Goal: Information Seeking & Learning: Learn about a topic

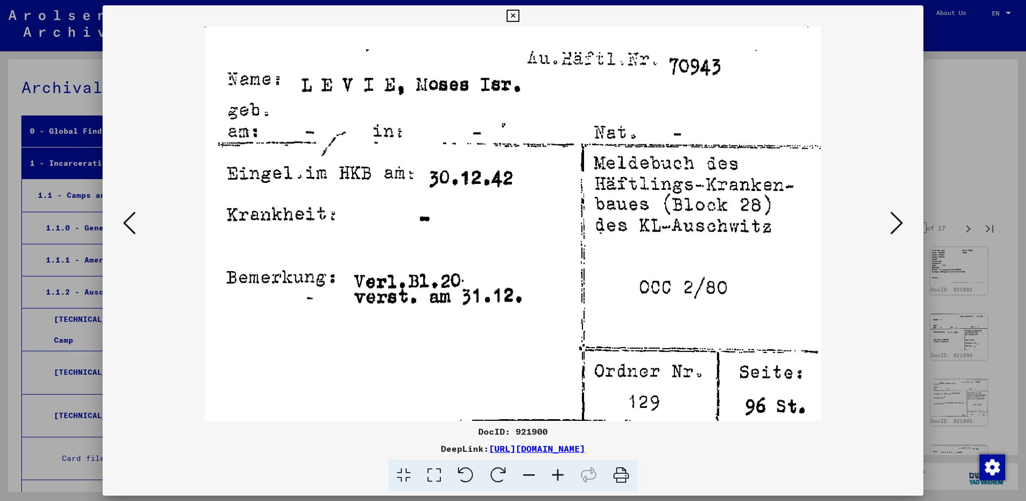
scroll to position [107, 0]
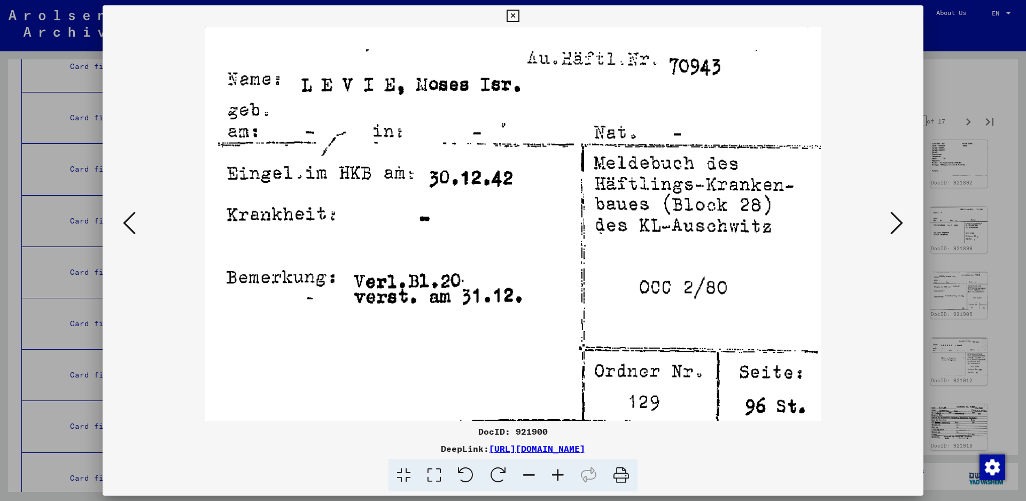
click at [894, 221] on icon at bounding box center [896, 223] width 13 height 26
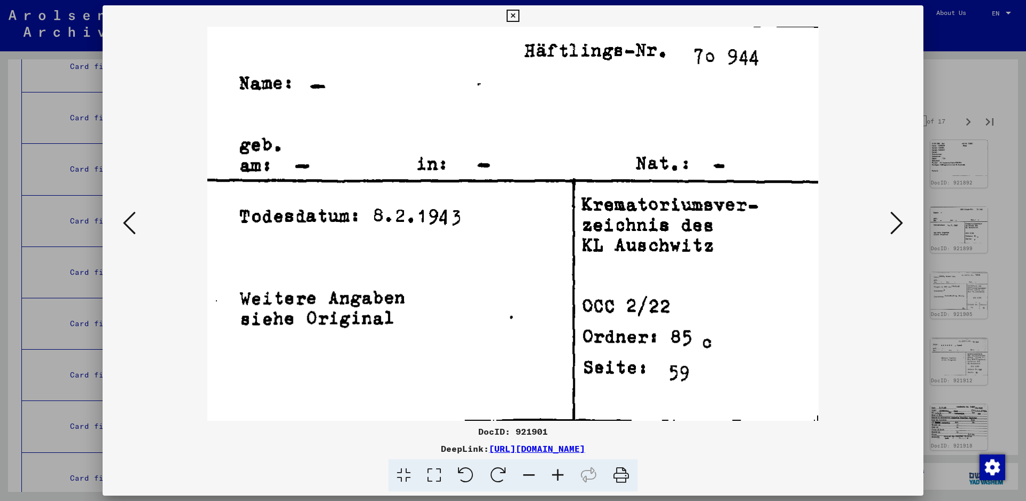
click at [894, 221] on icon at bounding box center [896, 223] width 13 height 26
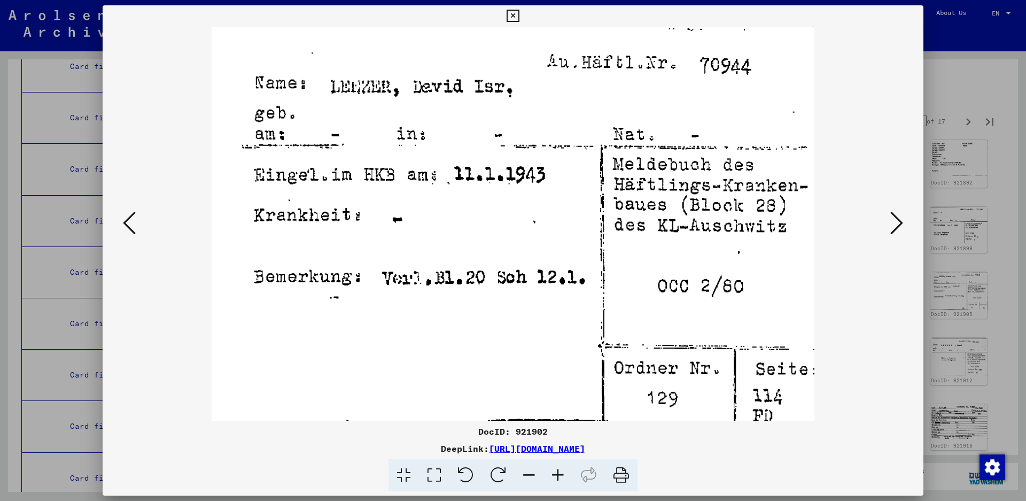
click at [893, 213] on icon at bounding box center [896, 223] width 13 height 26
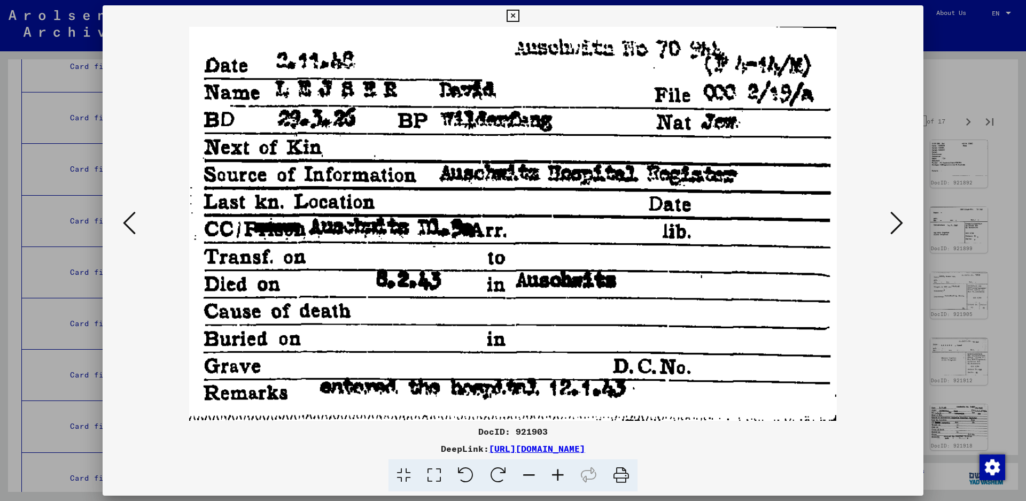
click at [893, 213] on icon at bounding box center [896, 223] width 13 height 26
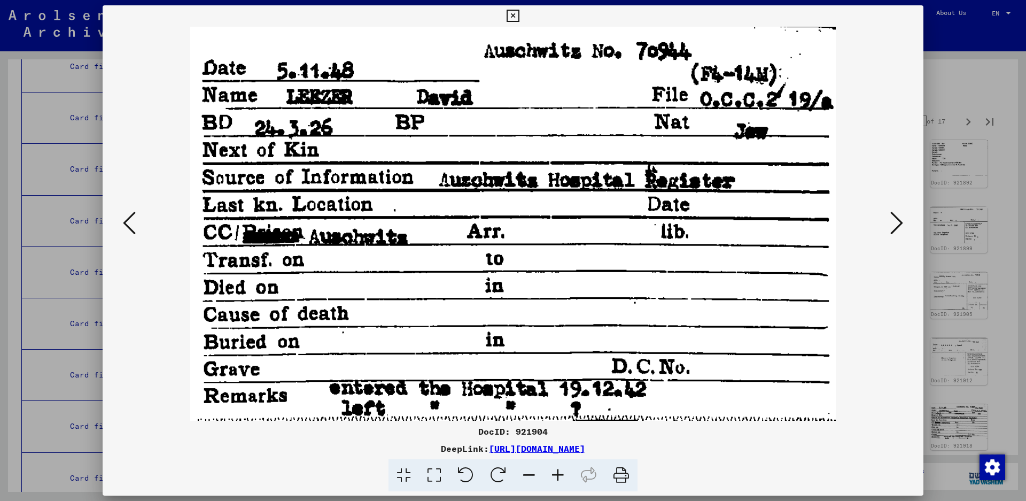
click at [893, 213] on icon at bounding box center [896, 223] width 13 height 26
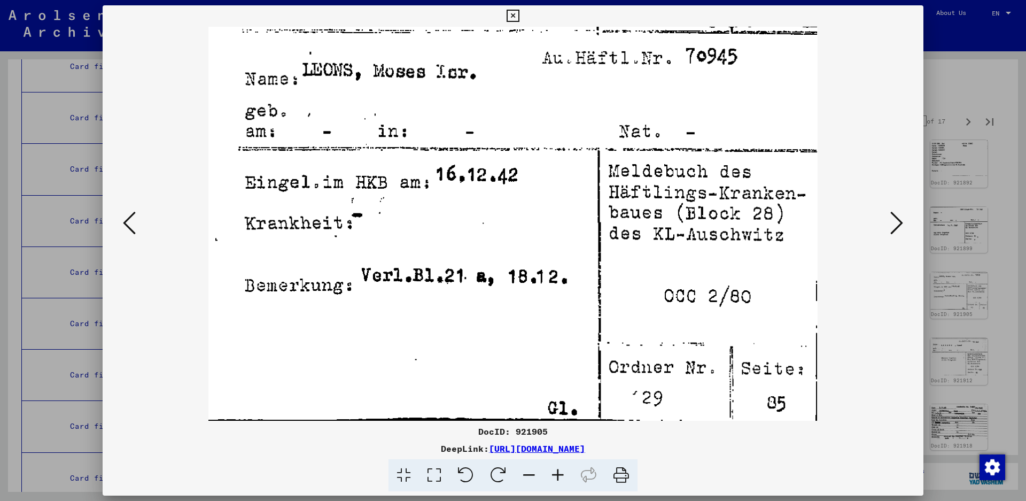
click at [892, 231] on icon at bounding box center [896, 223] width 13 height 26
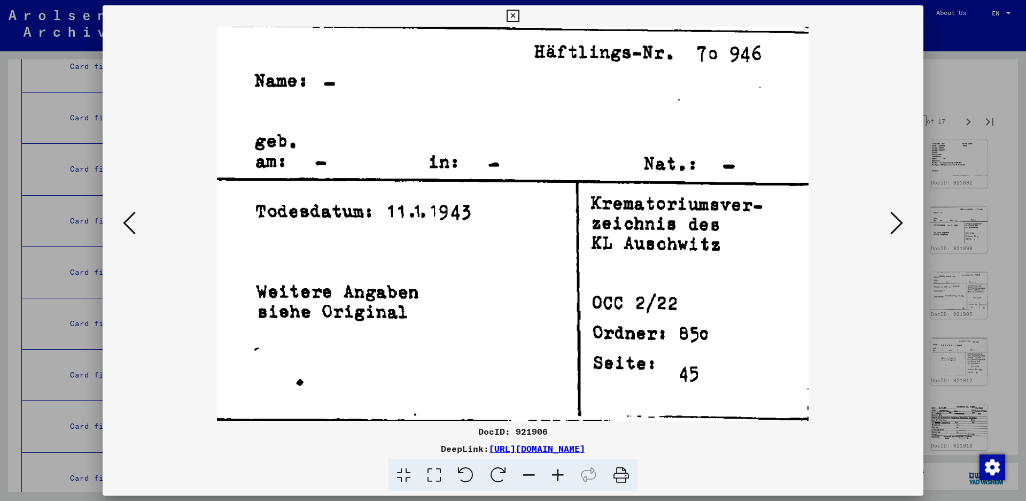
click at [892, 231] on icon at bounding box center [896, 223] width 13 height 26
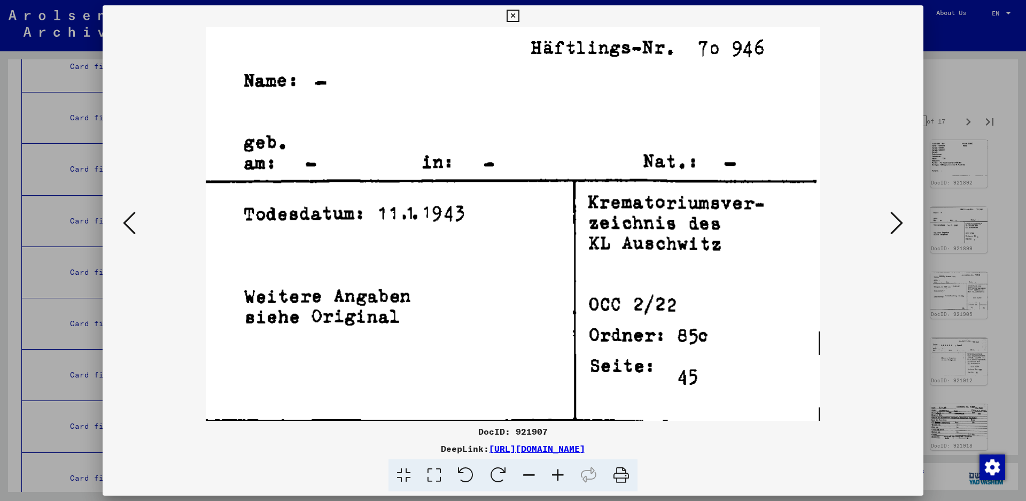
click at [892, 230] on icon at bounding box center [896, 223] width 13 height 26
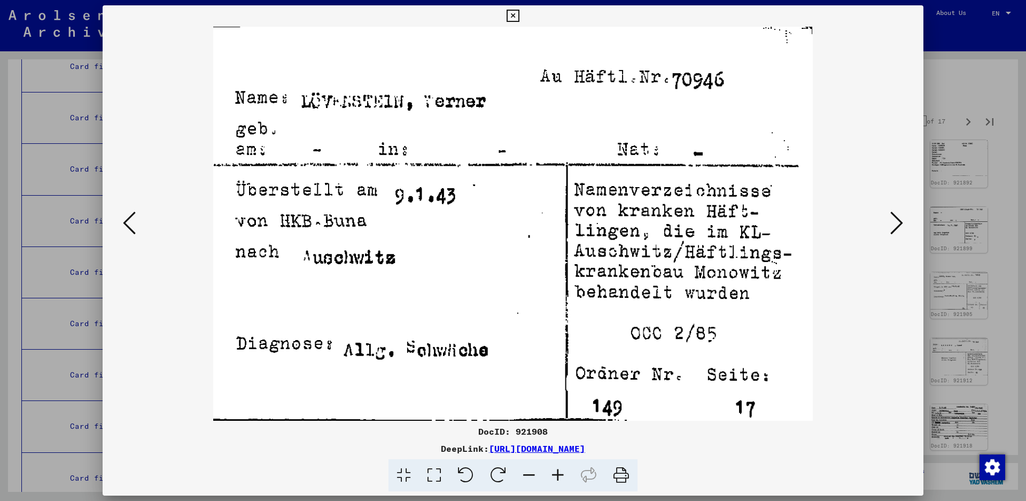
click at [889, 225] on button at bounding box center [896, 223] width 19 height 30
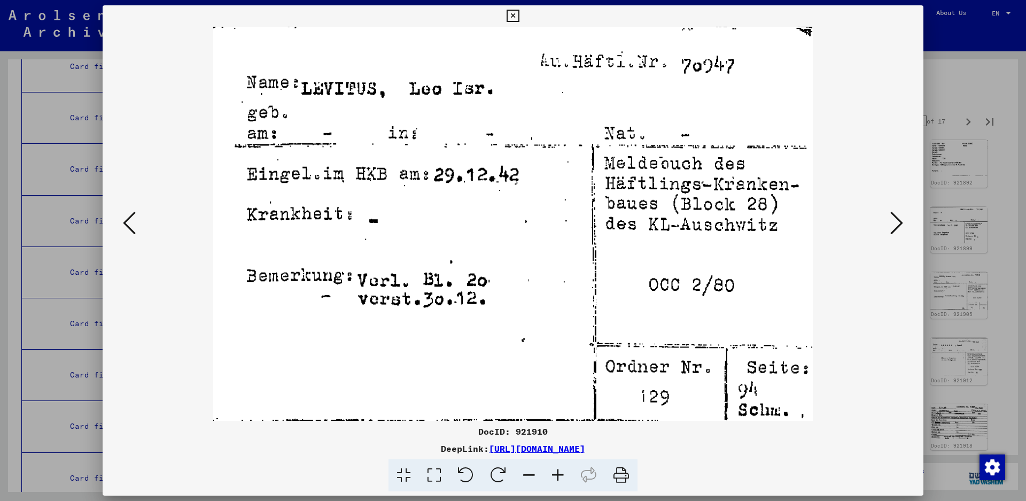
click at [890, 224] on icon at bounding box center [896, 223] width 13 height 26
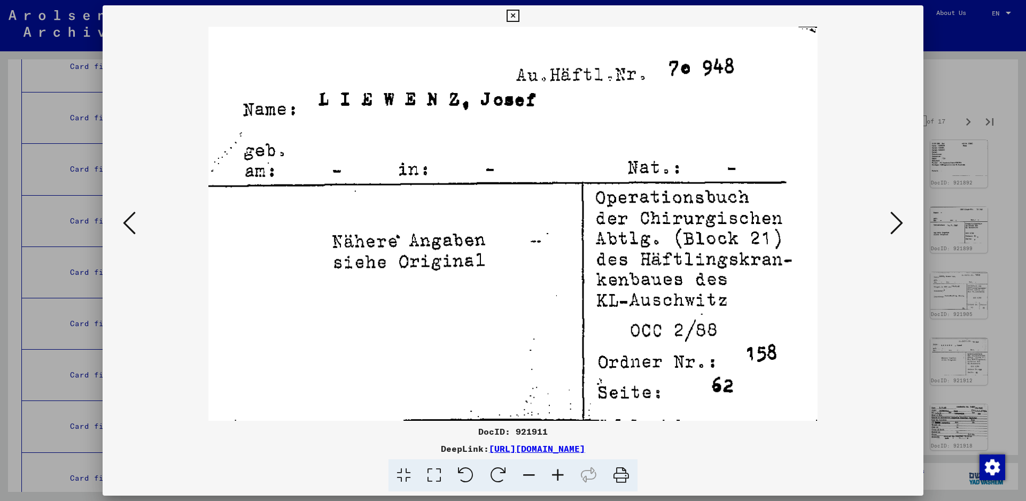
drag, startPoint x: 890, startPoint y: 224, endPoint x: 269, endPoint y: 521, distance: 688.2
click at [269, 500] on html "Search Browse archive Donate Newsletter Help Contact About Us Search Browse arc…" at bounding box center [513, 250] width 1026 height 501
click at [890, 224] on button at bounding box center [896, 223] width 19 height 30
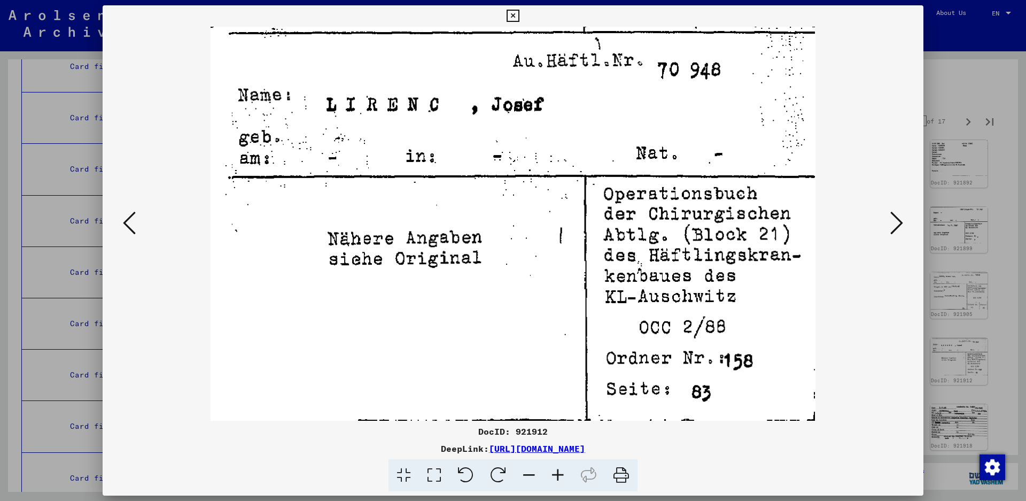
click at [890, 224] on button at bounding box center [896, 223] width 19 height 30
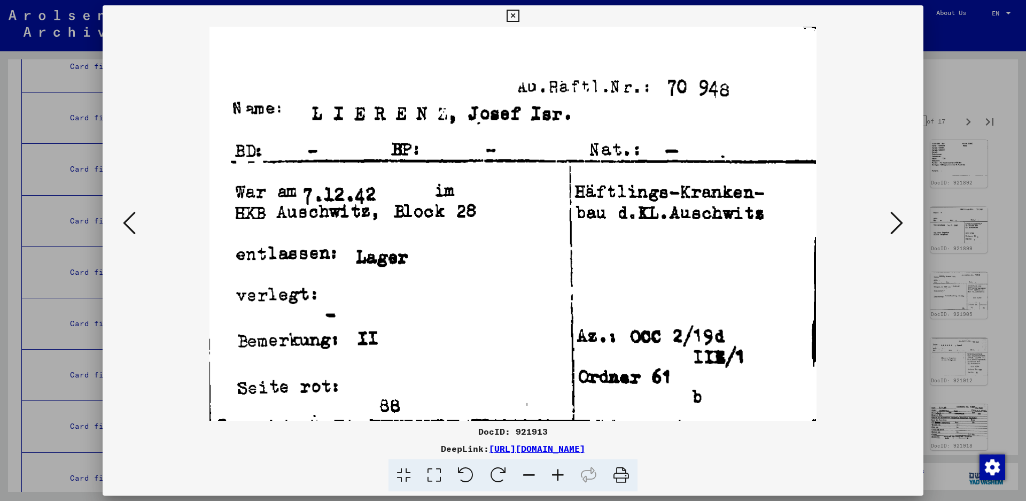
click at [890, 224] on button at bounding box center [896, 223] width 19 height 30
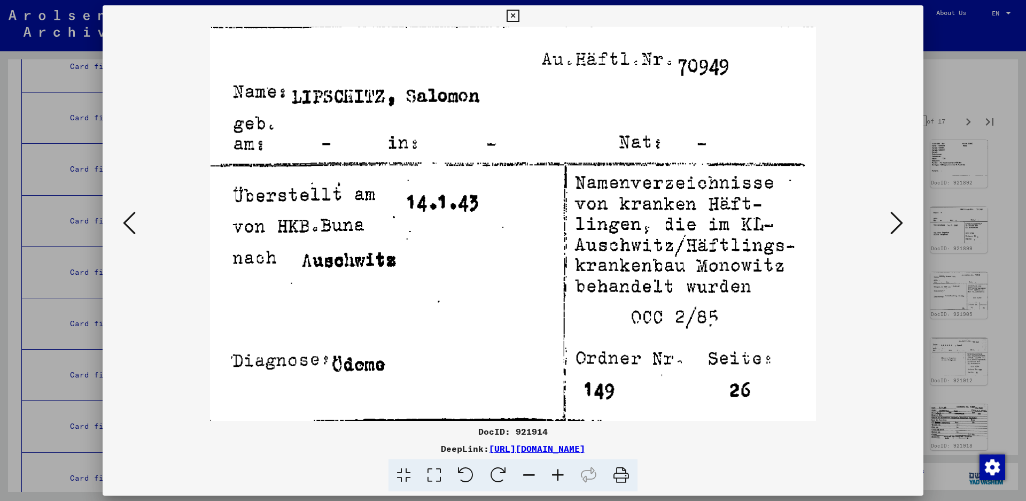
drag, startPoint x: 890, startPoint y: 224, endPoint x: 41, endPoint y: 521, distance: 898.9
click at [41, 500] on html "Search Browse archive Donate Newsletter Help Contact About Us Search Browse arc…" at bounding box center [513, 250] width 1026 height 501
click at [900, 225] on icon at bounding box center [896, 223] width 13 height 26
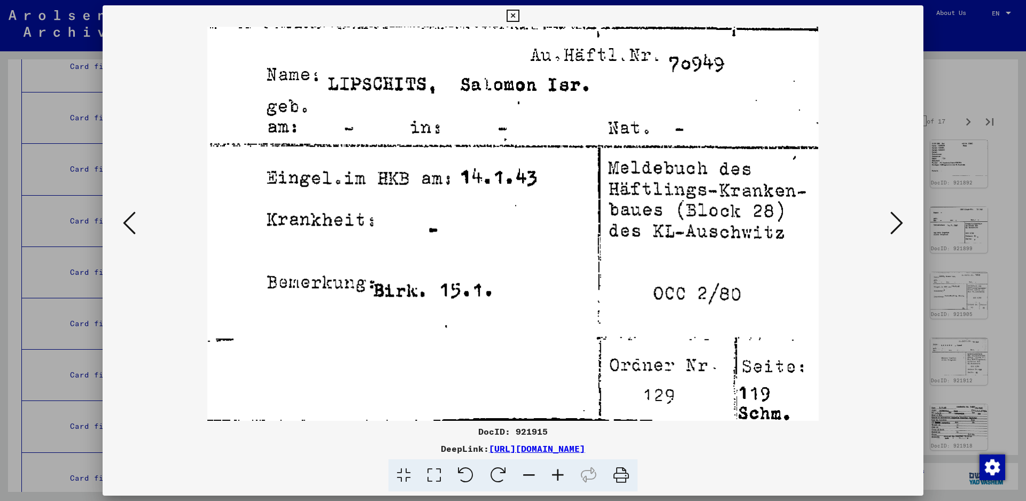
click at [900, 225] on icon at bounding box center [896, 223] width 13 height 26
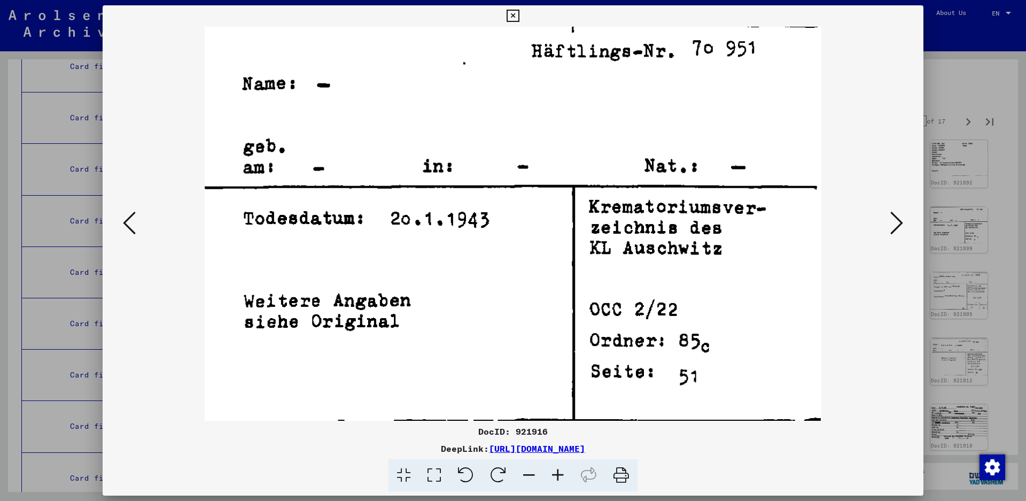
click at [900, 225] on icon at bounding box center [896, 223] width 13 height 26
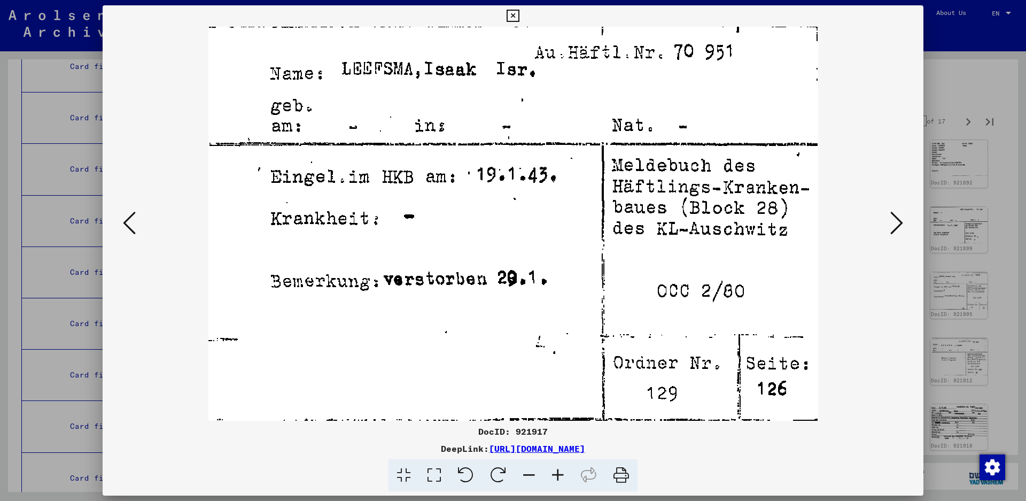
click at [887, 212] on button at bounding box center [896, 223] width 19 height 30
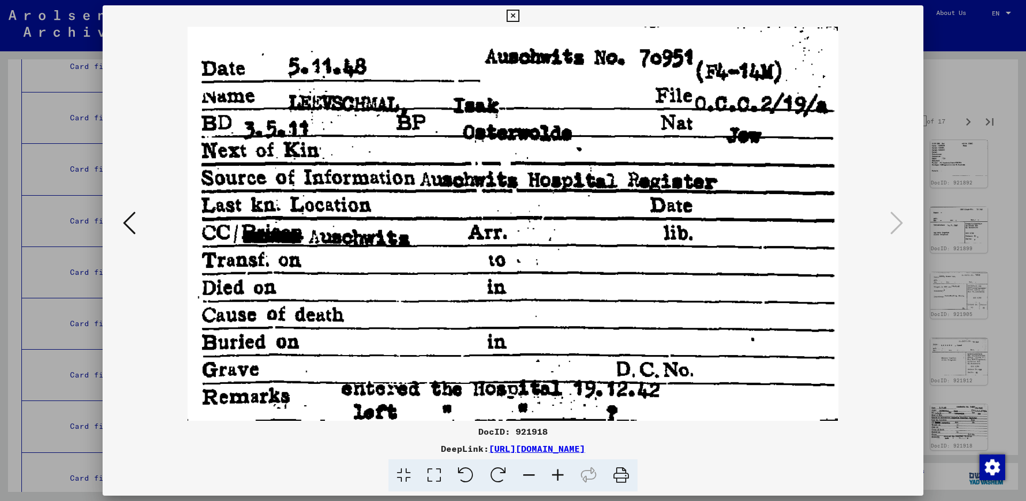
click at [519, 11] on icon at bounding box center [512, 16] width 12 height 13
